Goal: Information Seeking & Learning: Learn about a topic

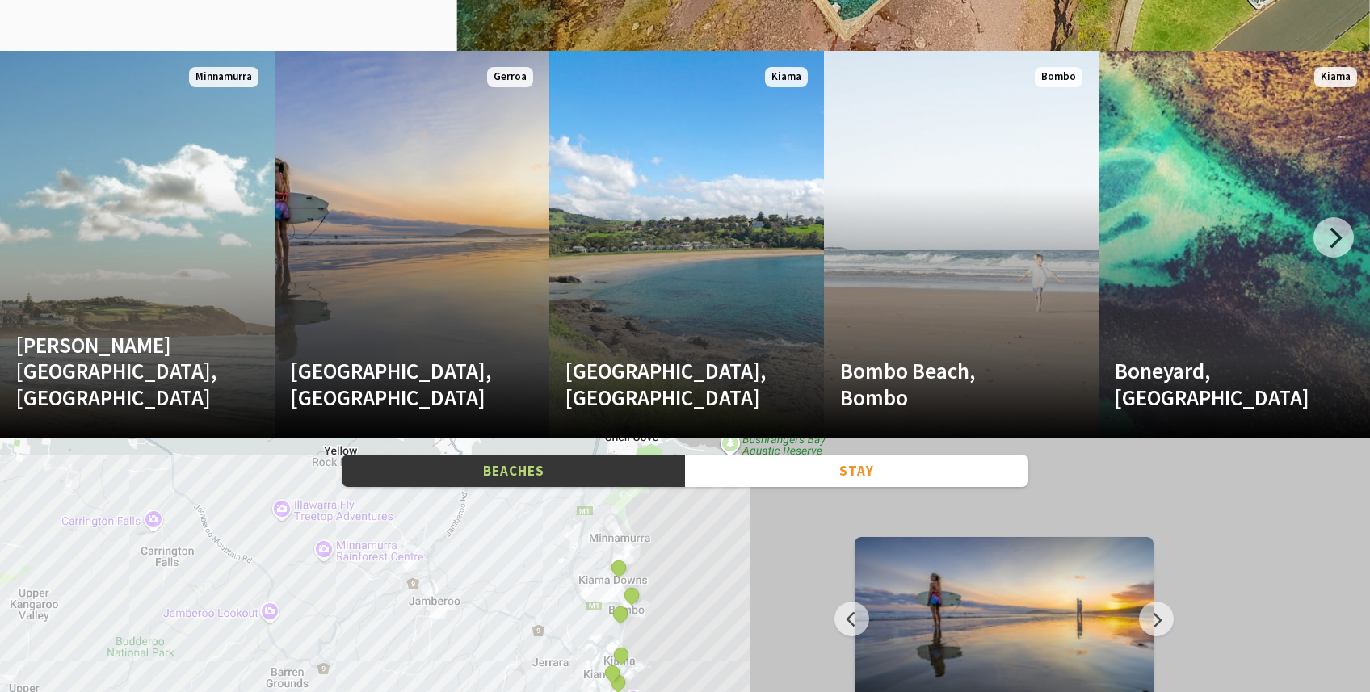
scroll to position [2113, 0]
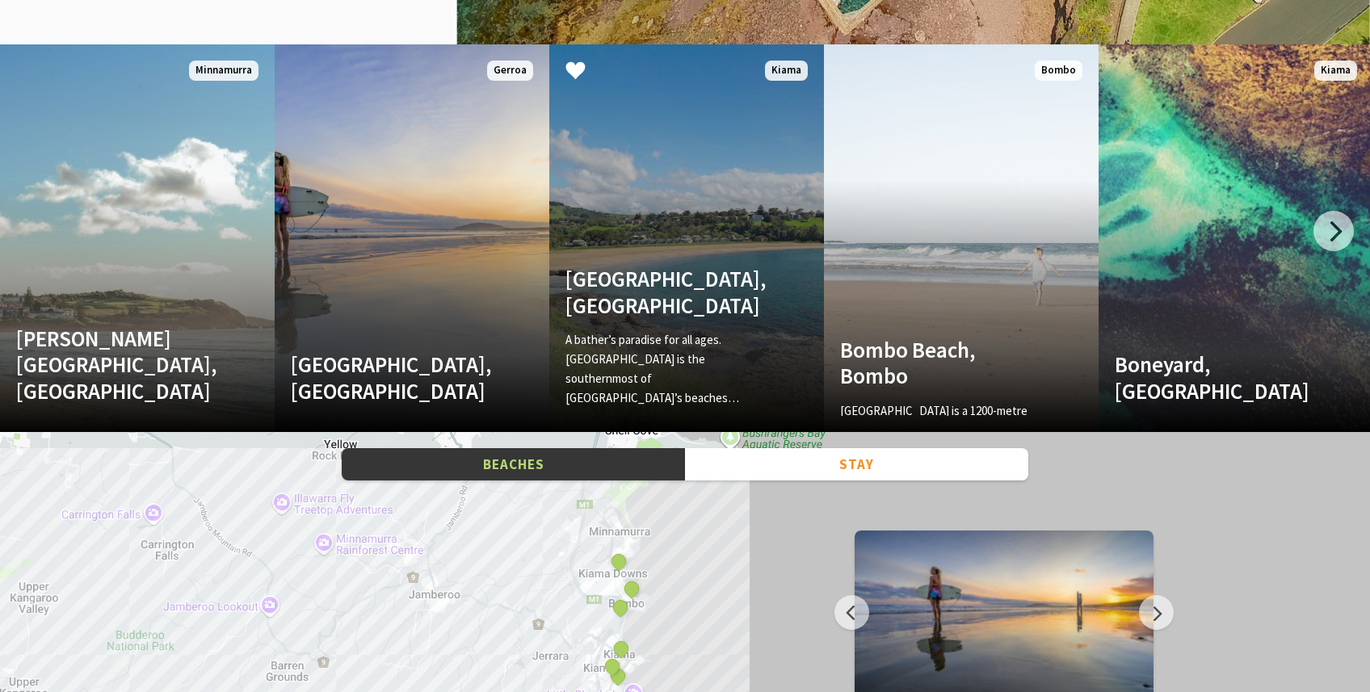
click at [714, 392] on div "A bather’s paradise for all ages. [GEOGRAPHIC_DATA] is the southernmost of [GEO…" at bounding box center [665, 373] width 201 height 86
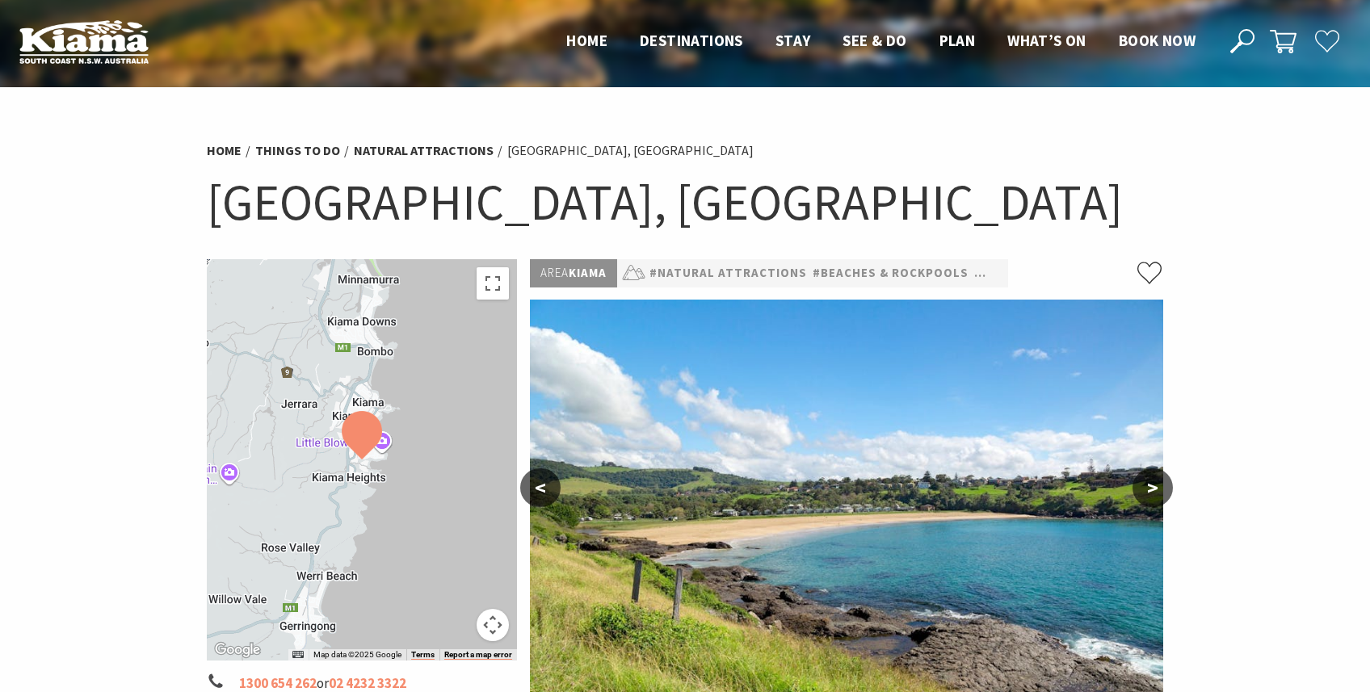
click at [1161, 494] on button ">" at bounding box center [1153, 488] width 40 height 39
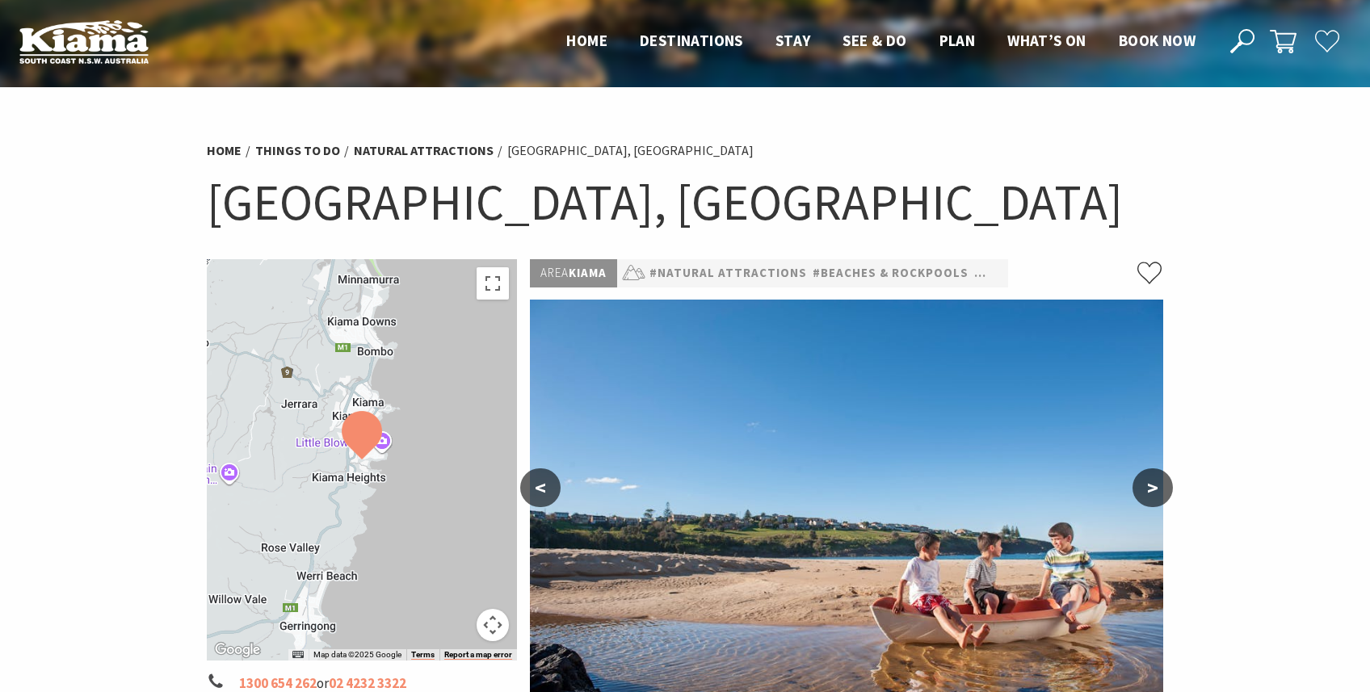
click at [1161, 494] on button ">" at bounding box center [1153, 488] width 40 height 39
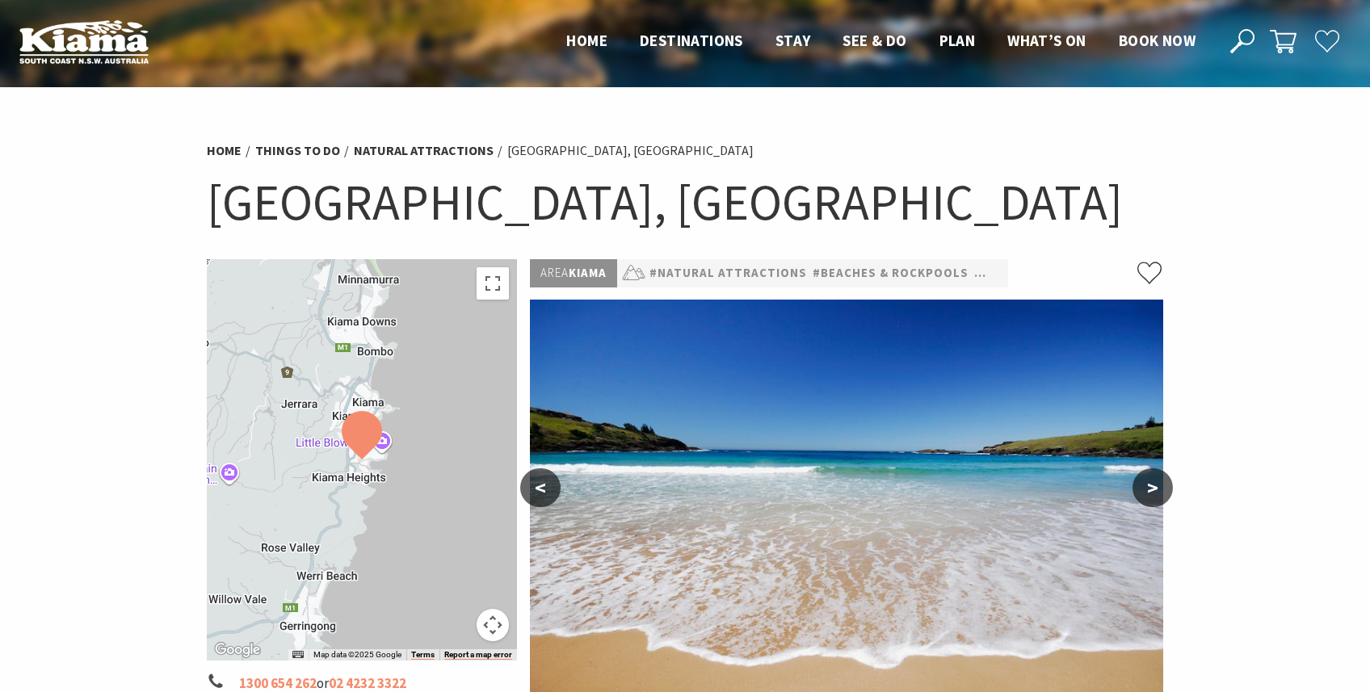
click at [1161, 494] on button ">" at bounding box center [1153, 488] width 40 height 39
click at [1284, 412] on section "Home Things To Do Natural Attractions [GEOGRAPHIC_DATA], [GEOGRAPHIC_DATA] [GEO…" at bounding box center [685, 630] width 1370 height 1087
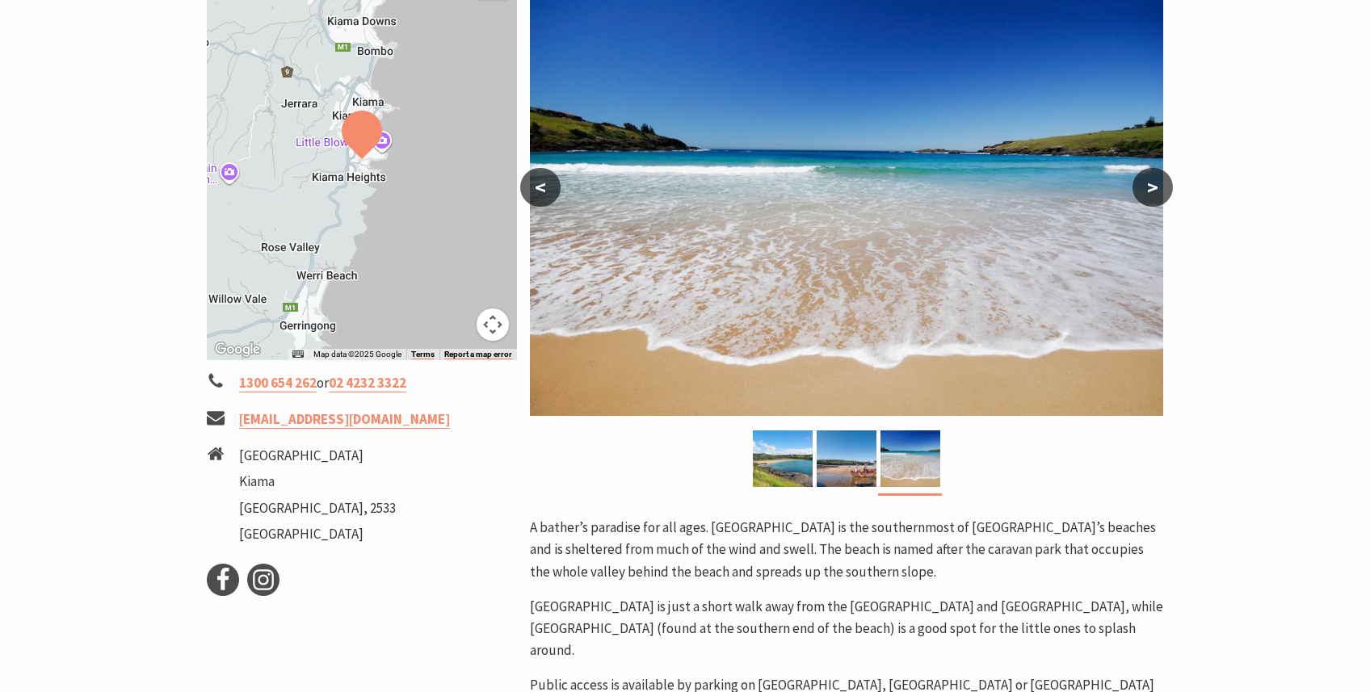
scroll to position [404, 0]
